Goal: Find contact information: Find contact information

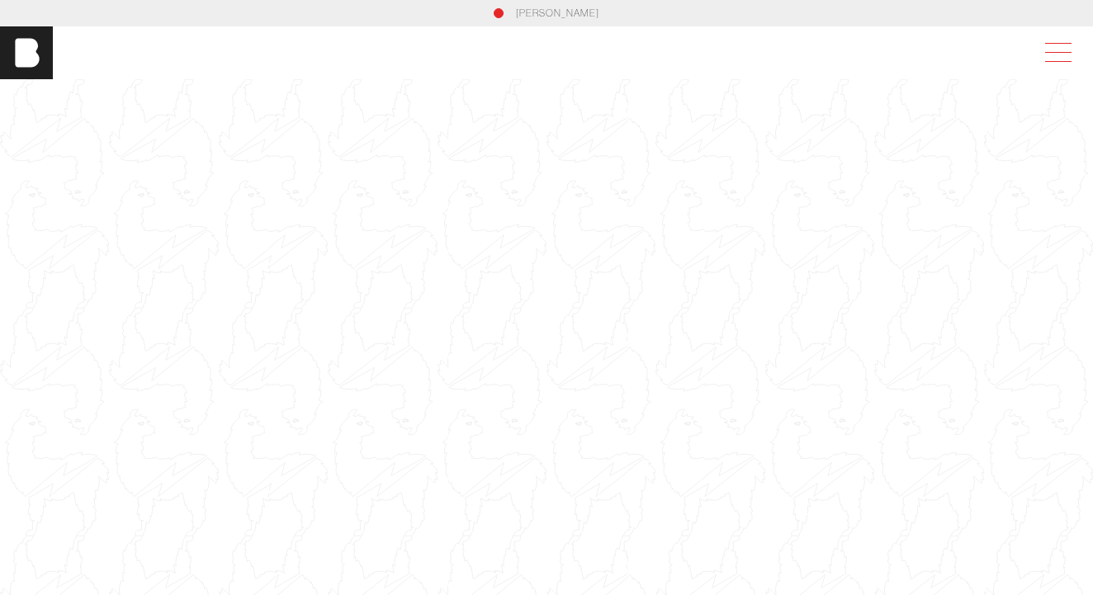
click at [1062, 53] on span at bounding box center [1055, 53] width 38 height 30
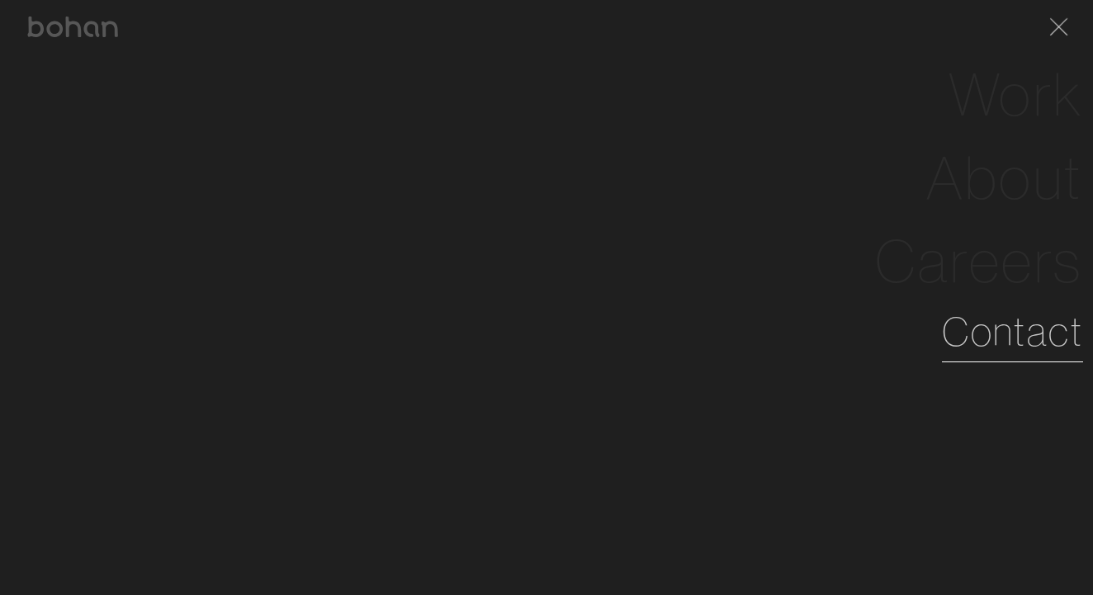
click at [1008, 349] on link "Contact" at bounding box center [1012, 331] width 141 height 59
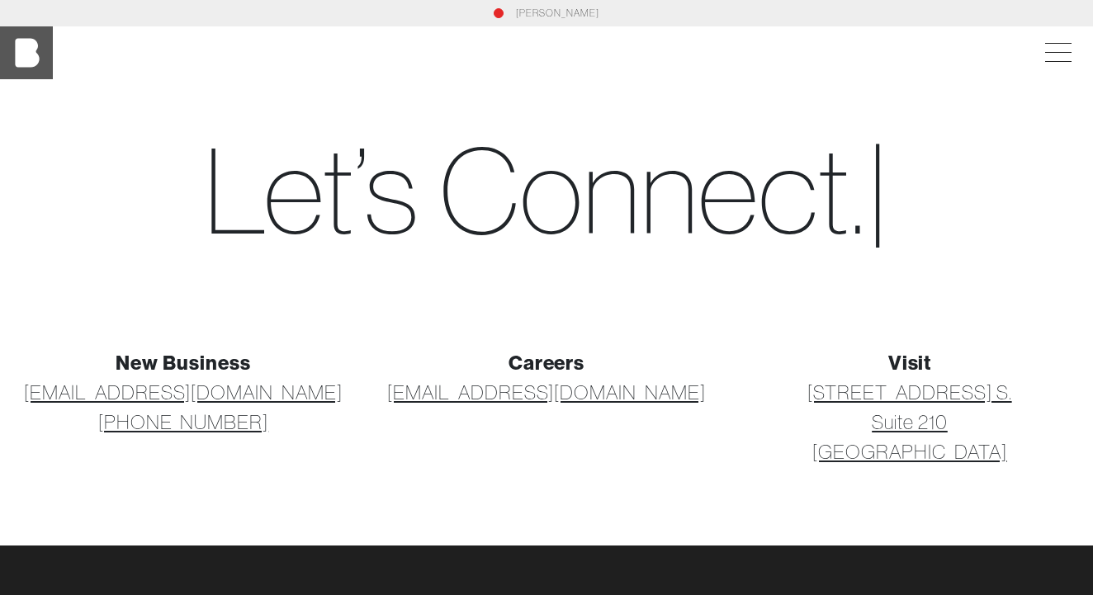
click at [36, 61] on img at bounding box center [26, 52] width 53 height 53
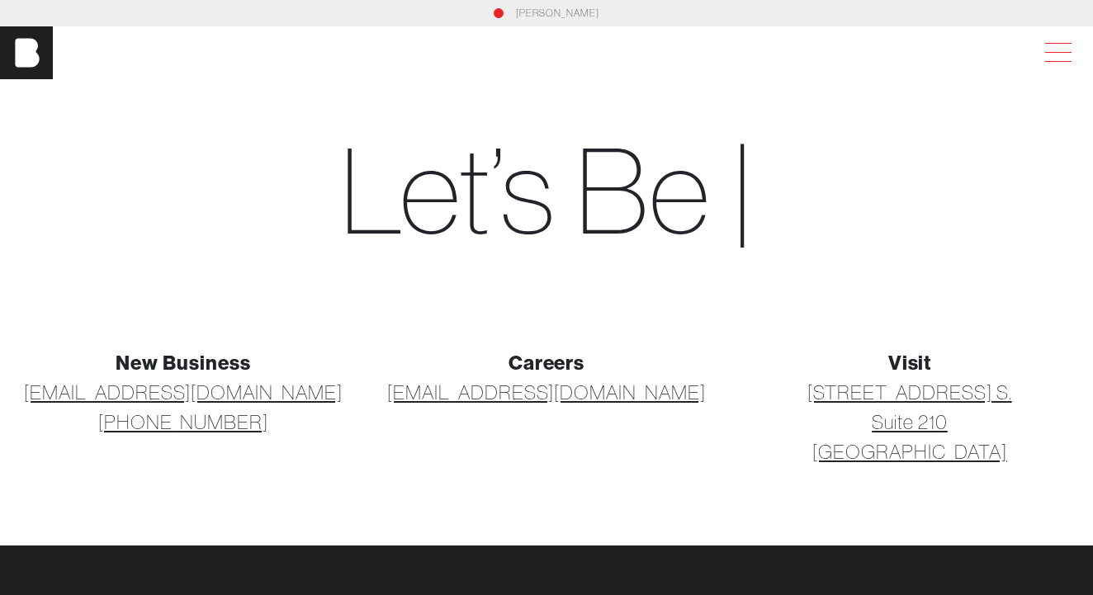
click at [1055, 60] on span at bounding box center [1055, 53] width 38 height 30
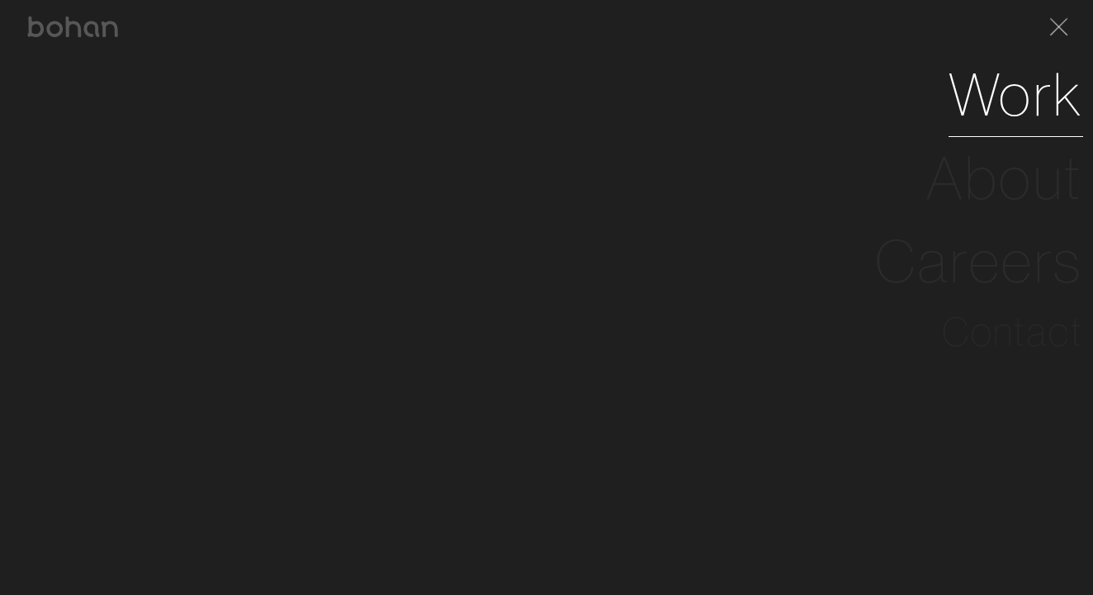
click at [1005, 101] on link "Work" at bounding box center [1016, 94] width 135 height 83
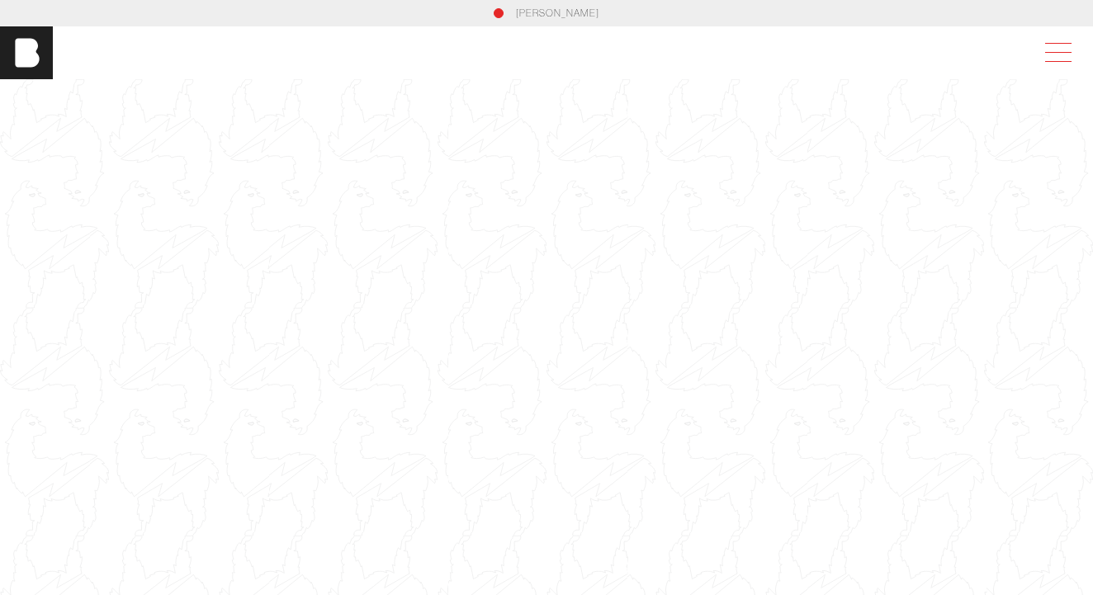
click at [1066, 60] on span at bounding box center [1055, 53] width 38 height 30
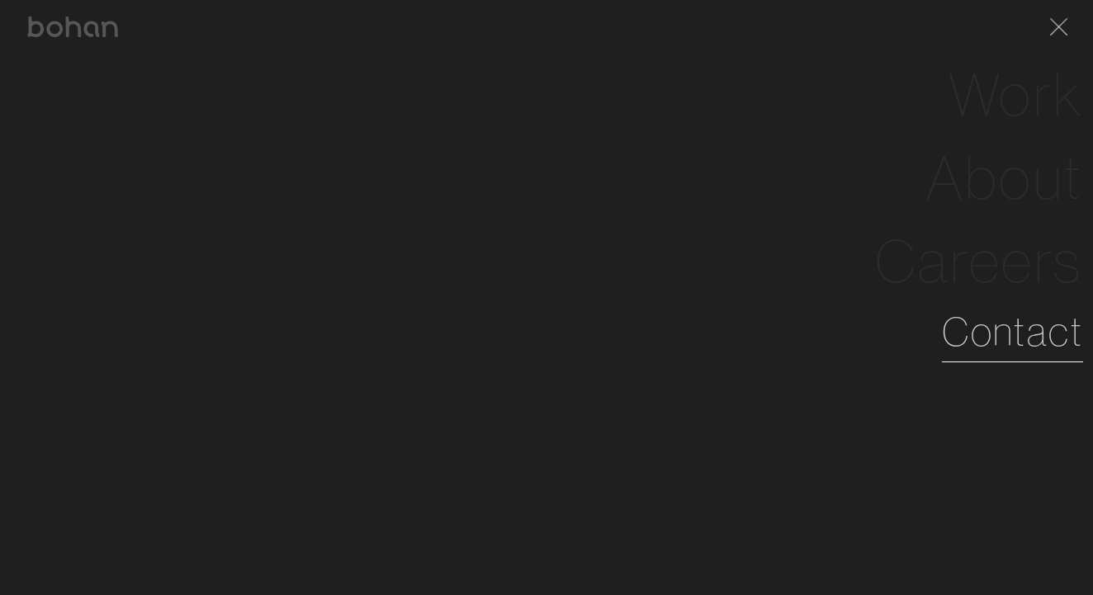
click at [1019, 330] on link "Contact" at bounding box center [1012, 331] width 141 height 59
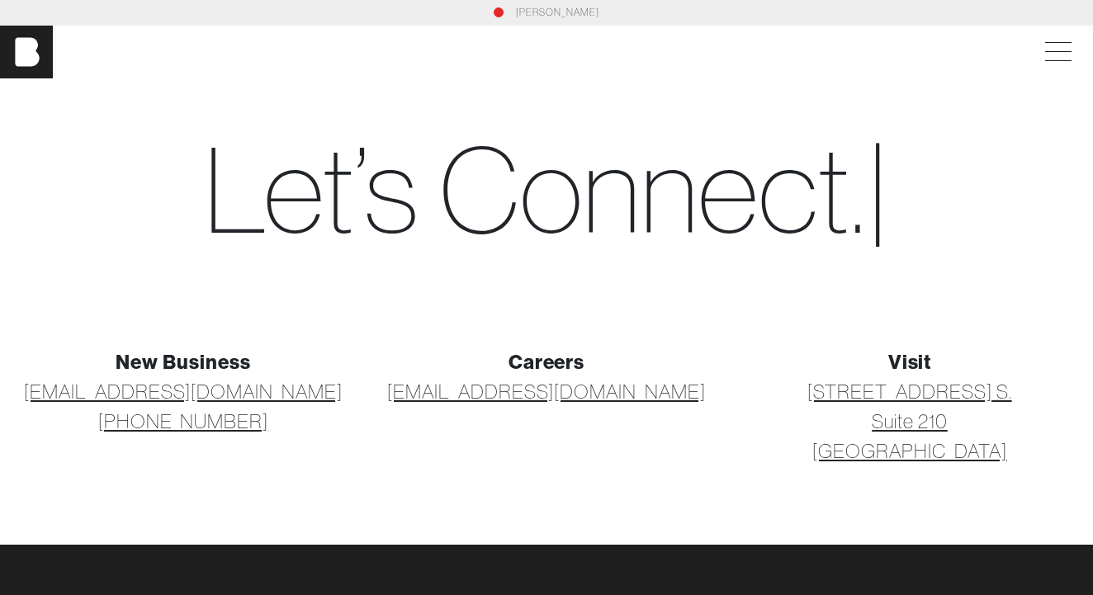
scroll to position [10, 0]
